Goal: Find specific page/section: Find specific page/section

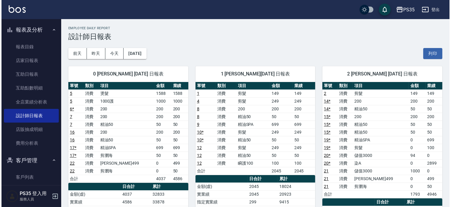
scroll to position [96, 0]
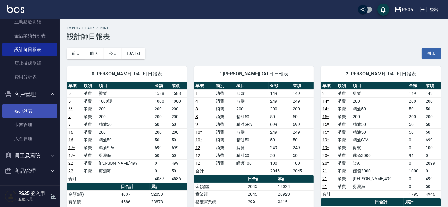
click at [31, 111] on link "客戶列表" at bounding box center [29, 111] width 55 height 14
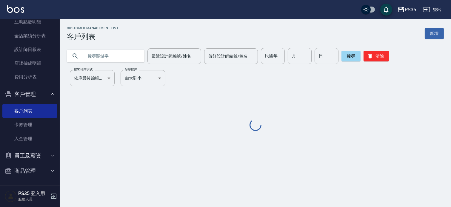
click at [111, 53] on input "text" at bounding box center [112, 56] width 56 height 16
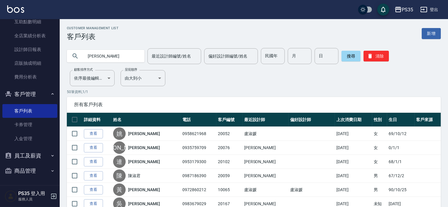
type input "[PERSON_NAME]"
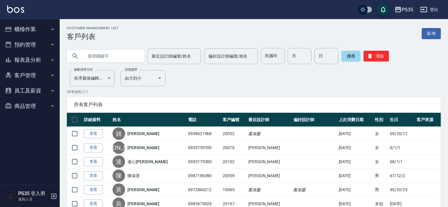
drag, startPoint x: 0, startPoint y: 0, endPoint x: 115, endPoint y: 58, distance: 129.2
click at [115, 58] on input "text" at bounding box center [112, 56] width 56 height 16
type input "鍾"
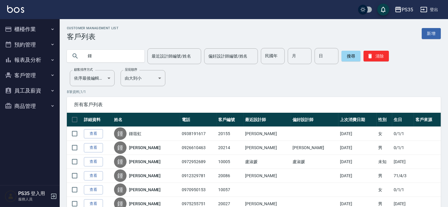
click at [26, 60] on button "報表及分析" at bounding box center [29, 60] width 55 height 16
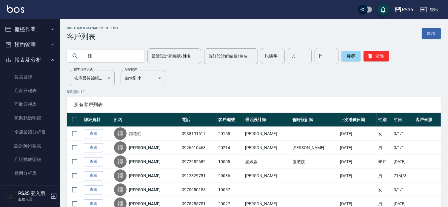
drag, startPoint x: 31, startPoint y: 102, endPoint x: 145, endPoint y: 49, distance: 125.5
click at [31, 103] on link "互助日報表" at bounding box center [29, 105] width 55 height 14
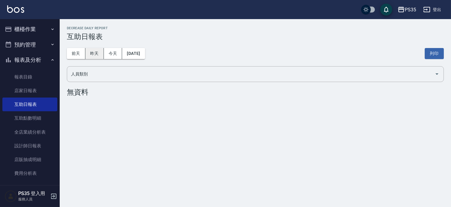
click at [92, 53] on button "昨天" at bounding box center [94, 53] width 19 height 11
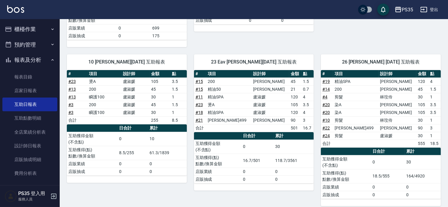
scroll to position [207, 0]
